Goal: Information Seeking & Learning: Learn about a topic

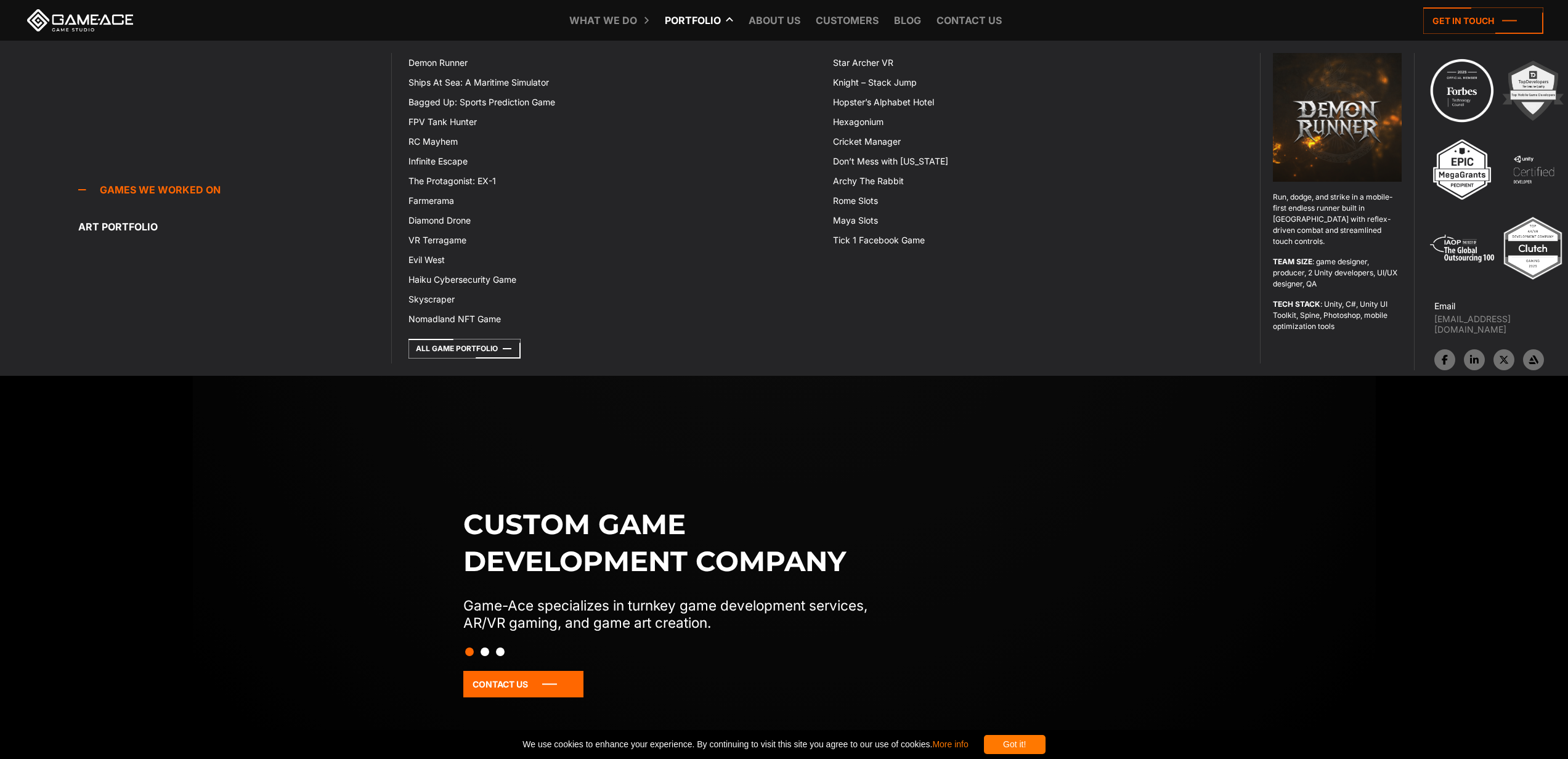
click at [697, 14] on link "Portfolio" at bounding box center [693, 20] width 68 height 41
click at [709, 20] on link "Portfolio" at bounding box center [693, 20] width 68 height 41
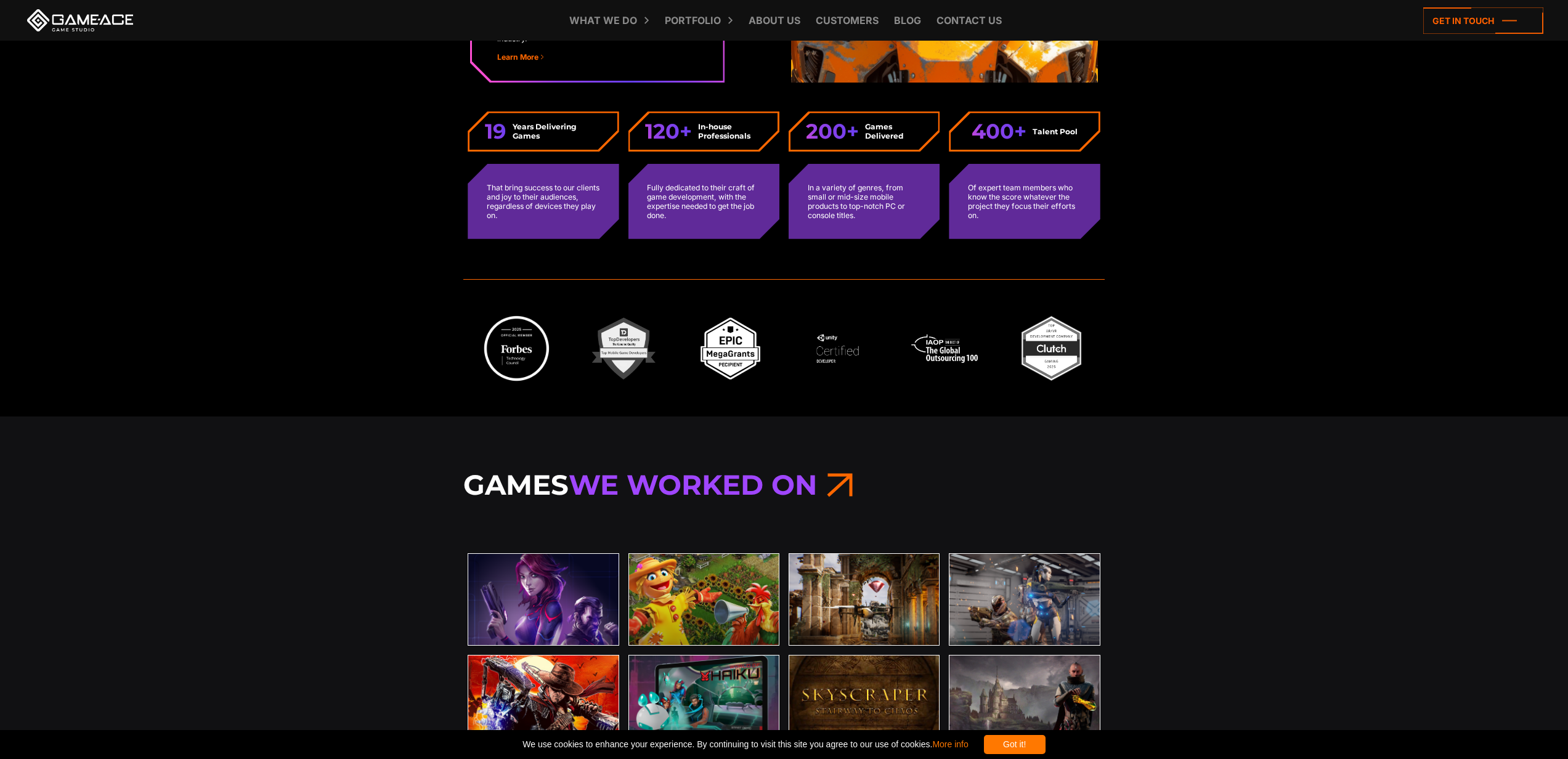
scroll to position [3762, 0]
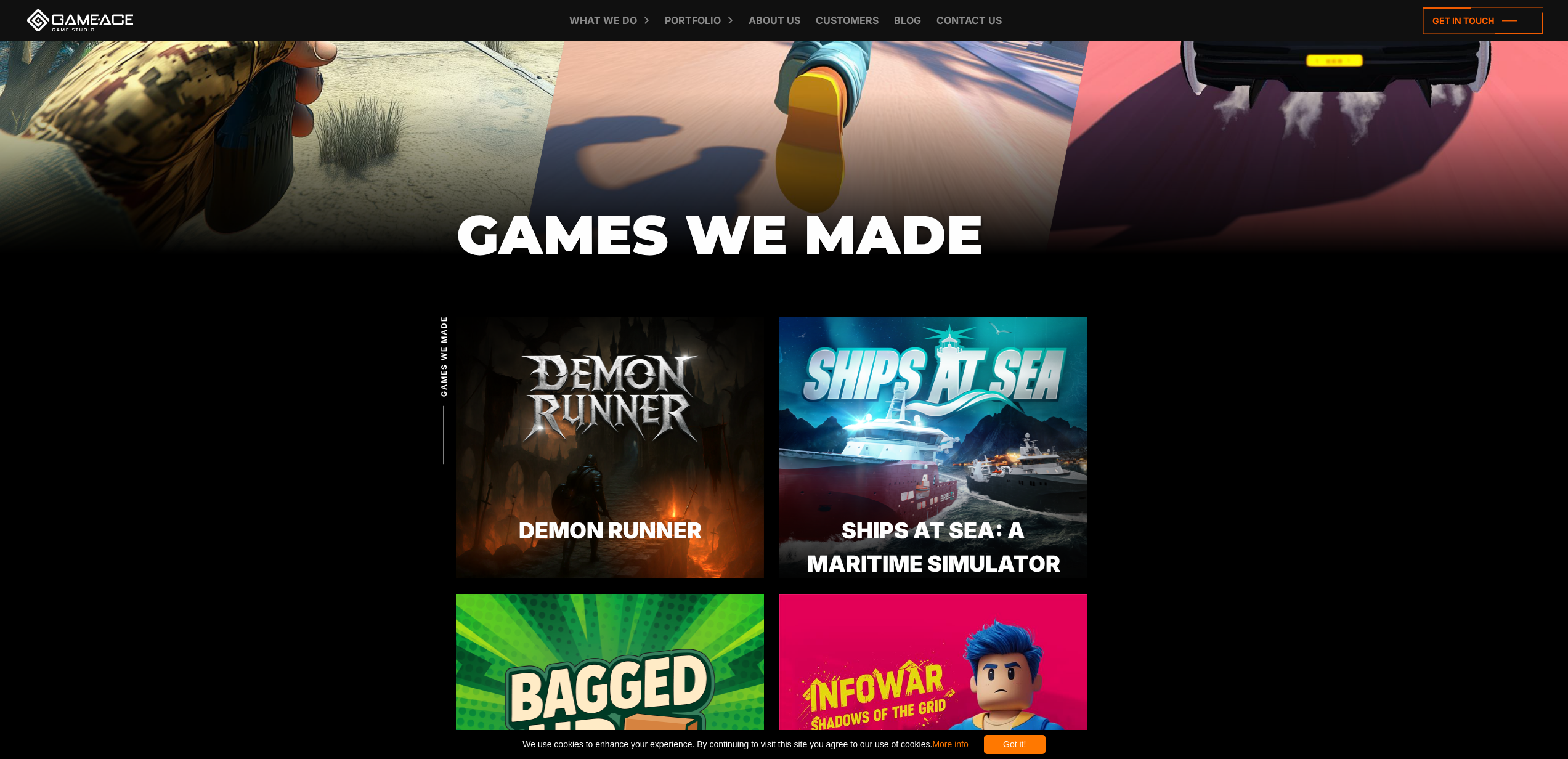
scroll to position [887, 0]
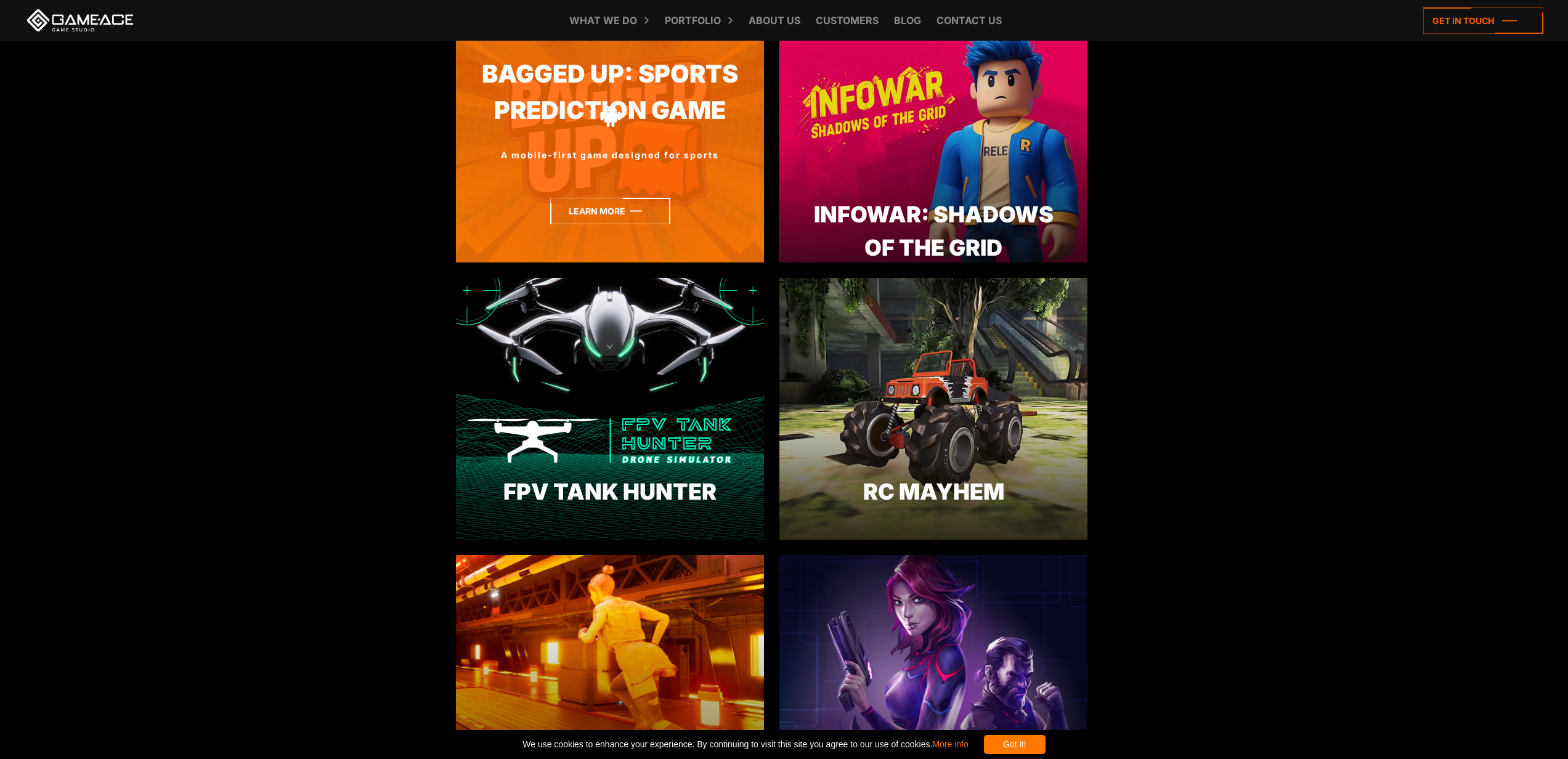
click at [565, 223] on icon at bounding box center [610, 210] width 120 height 26
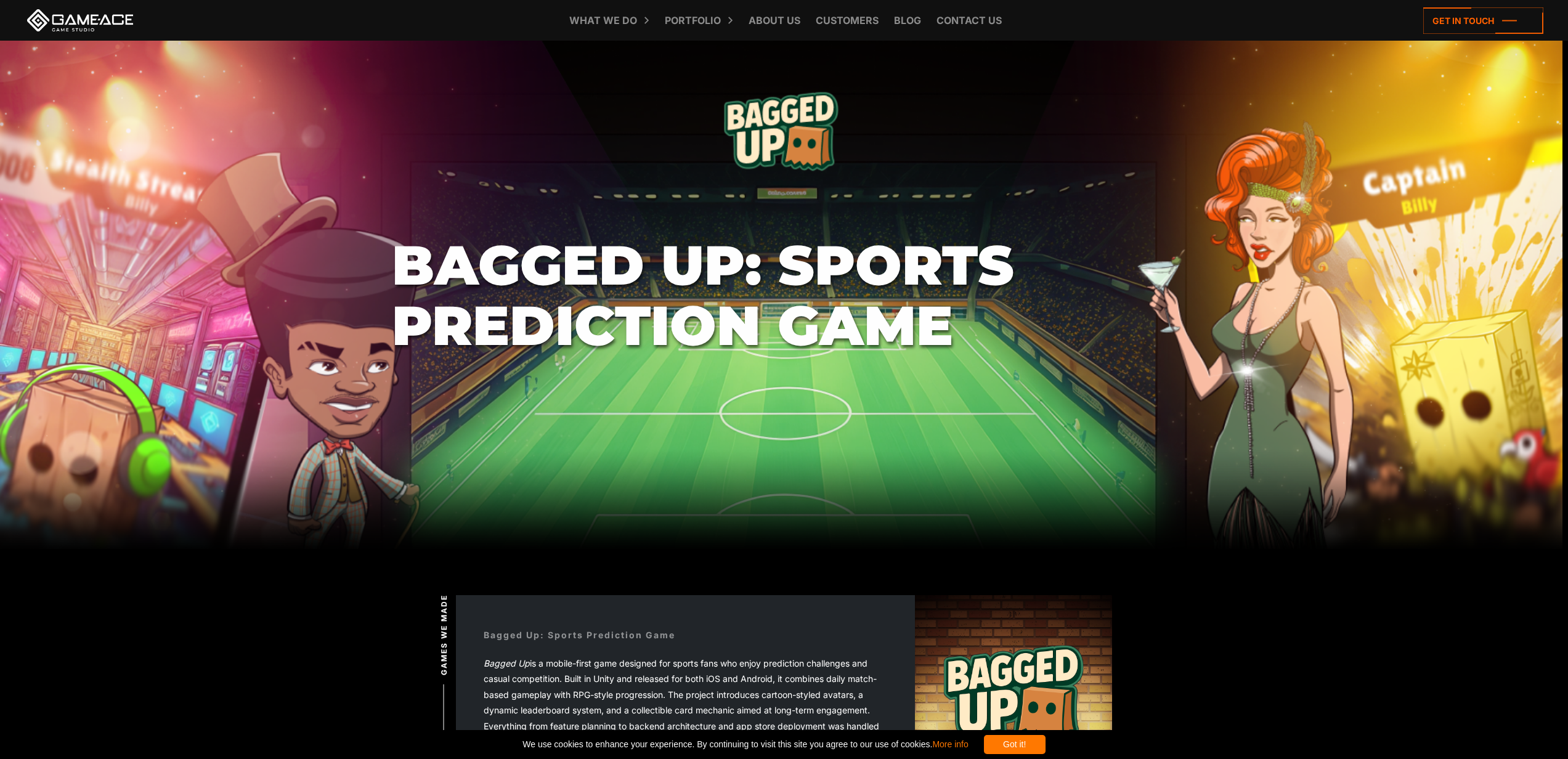
click at [616, 204] on section "Bagged Up: Sports Prediction Game" at bounding box center [784, 295] width 1568 height 508
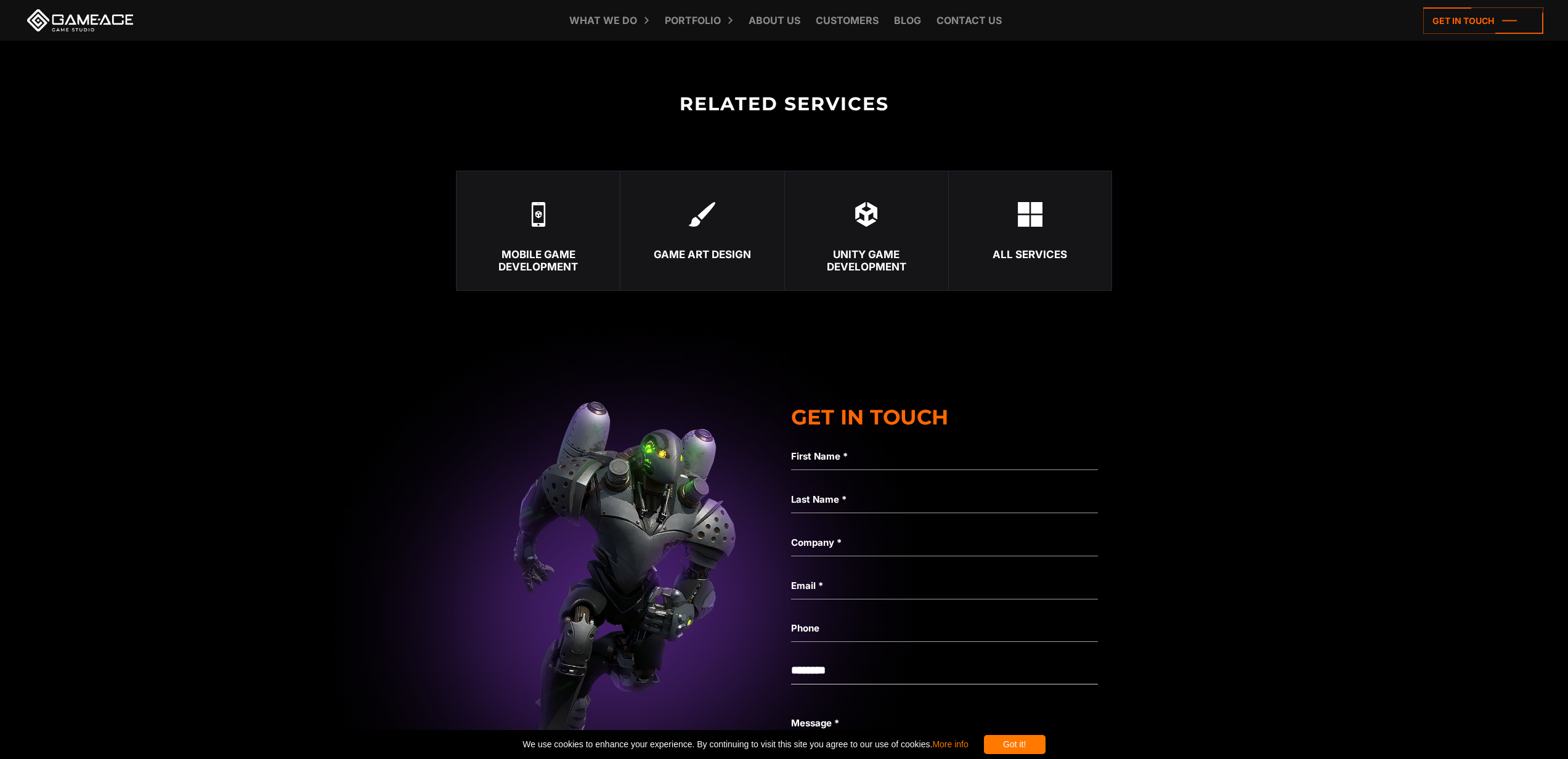
scroll to position [2591, 0]
